Goal: Check status: Check status

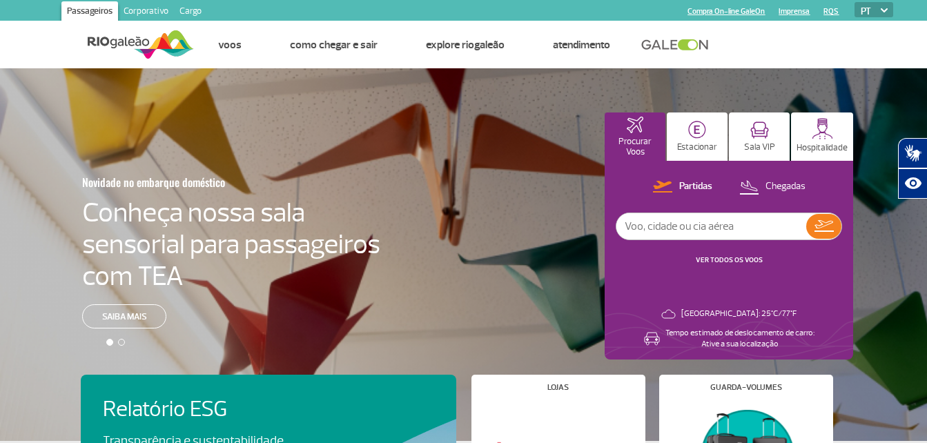
click at [682, 228] on input "text" at bounding box center [711, 226] width 190 height 26
click at [694, 219] on input "text" at bounding box center [711, 226] width 190 height 26
type input "latam"
click at [824, 222] on img at bounding box center [823, 226] width 19 height 12
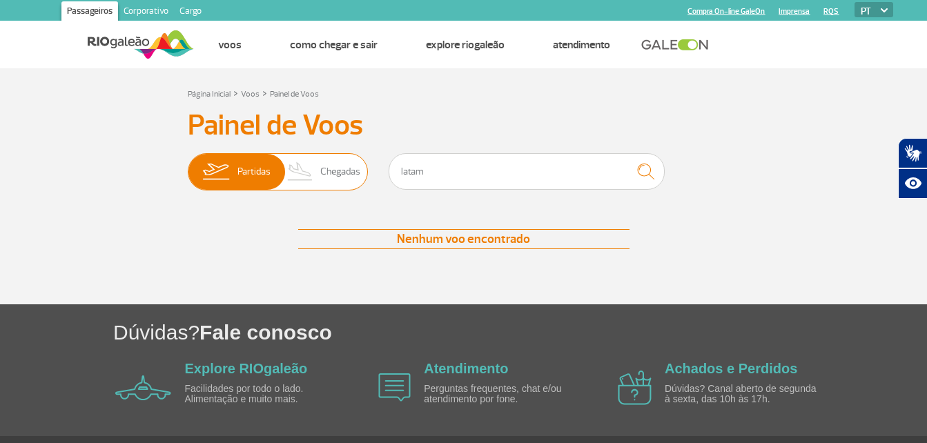
click at [244, 169] on span "Partidas" at bounding box center [253, 172] width 33 height 36
click at [188, 165] on input "Partidas Chegadas" at bounding box center [188, 165] width 0 height 0
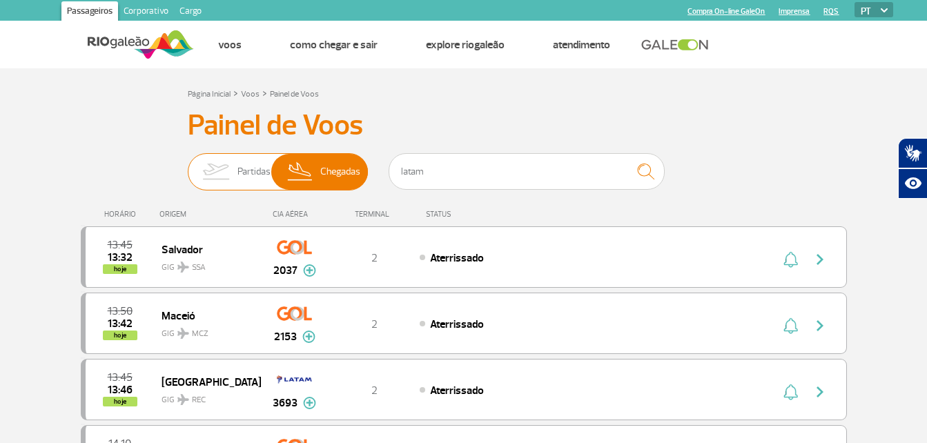
click at [239, 175] on span "Partidas" at bounding box center [253, 172] width 33 height 36
click at [188, 165] on input "Partidas Chegadas" at bounding box center [188, 165] width 0 height 0
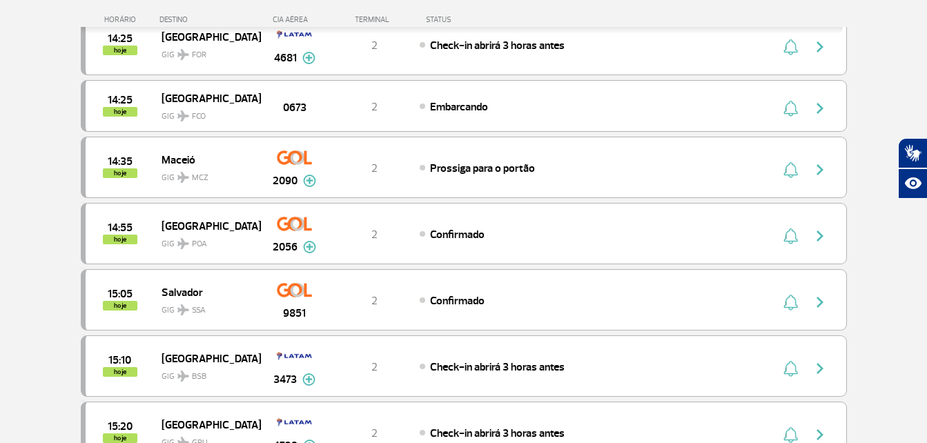
scroll to position [690, 0]
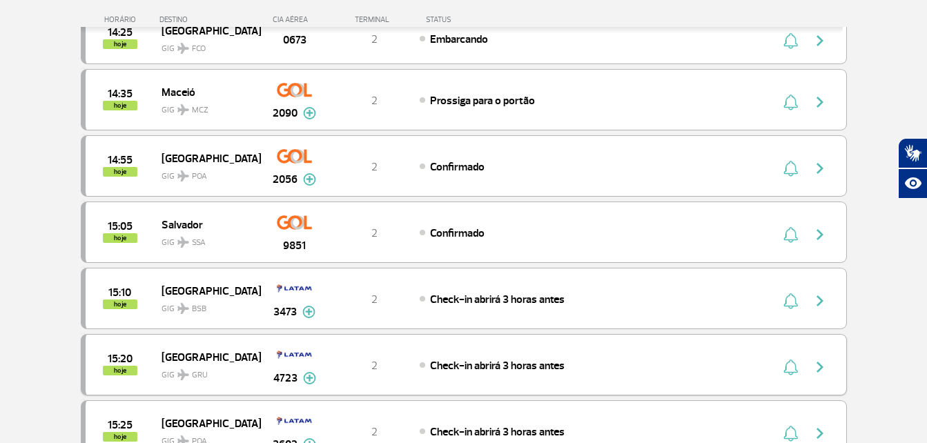
click at [311, 380] on img at bounding box center [309, 378] width 13 height 12
click at [311, 380] on button at bounding box center [309, 378] width 13 height 17
click at [311, 380] on img at bounding box center [309, 378] width 13 height 12
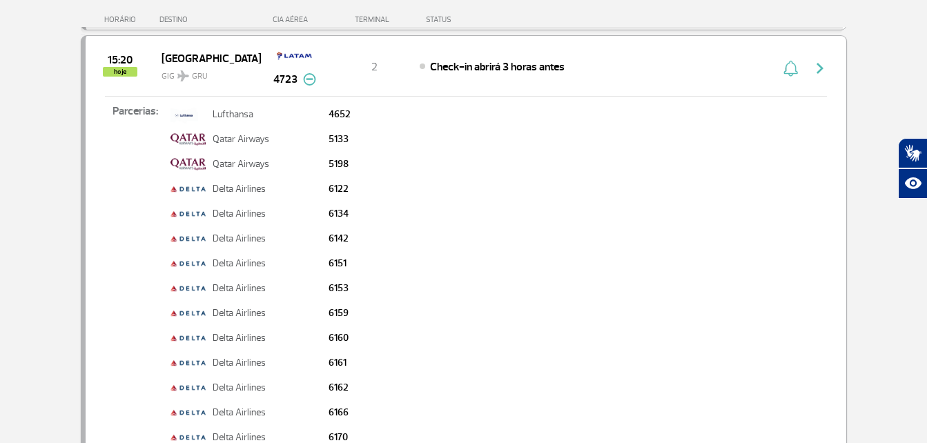
scroll to position [897, 0]
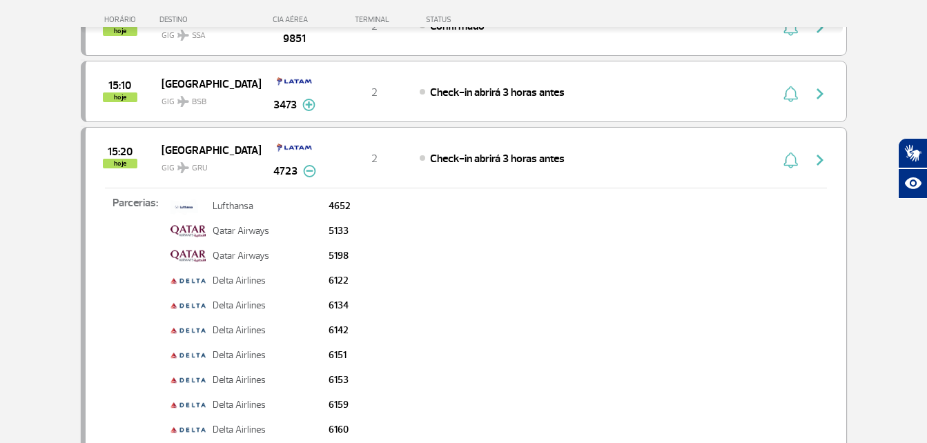
click at [307, 173] on img at bounding box center [309, 171] width 13 height 12
click at [815, 157] on img "button" at bounding box center [820, 160] width 17 height 17
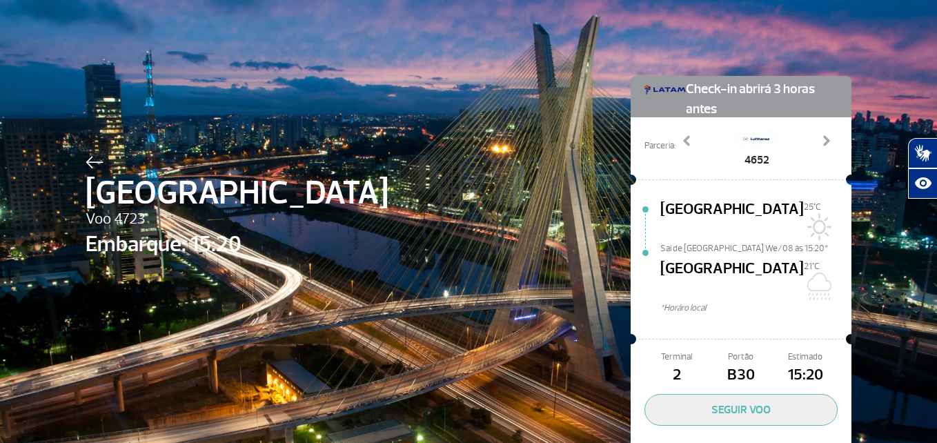
scroll to position [39, 0]
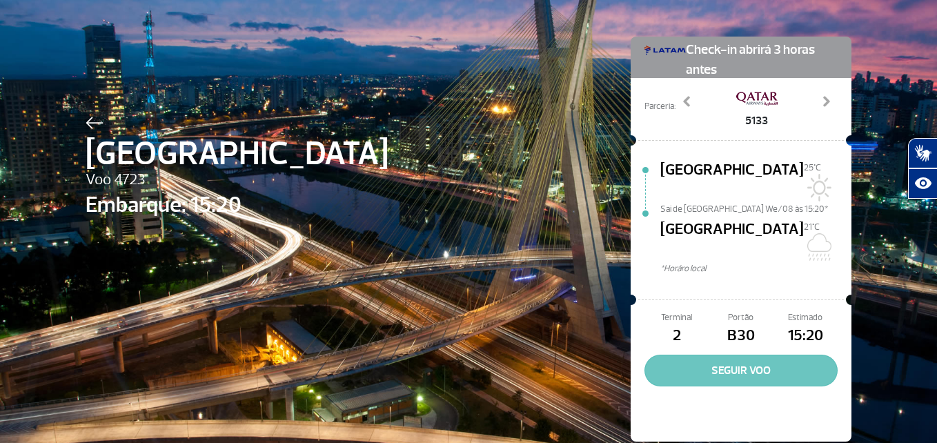
click at [743, 355] on button "SEGUIR VOO" at bounding box center [741, 371] width 193 height 32
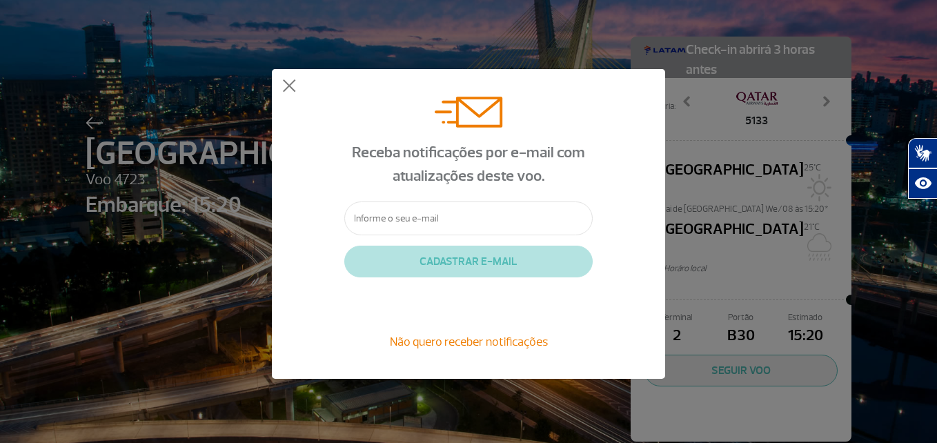
click at [611, 35] on div "Receba notificações por e-mail com atualizações deste voo. CADASTRAR E-MAIL Não…" at bounding box center [468, 224] width 937 height 448
click at [285, 86] on button at bounding box center [289, 86] width 14 height 14
